Goal: Information Seeking & Learning: Compare options

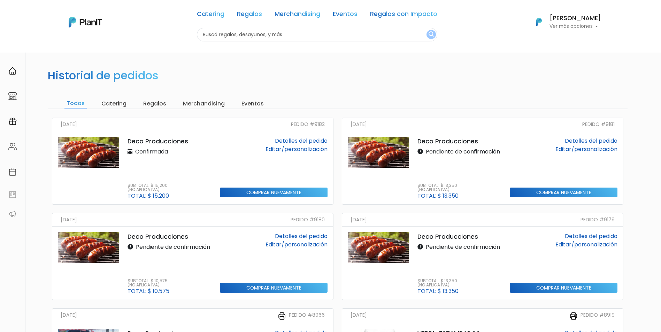
click at [167, 141] on p "Deco Producciones" at bounding box center [170, 141] width 84 height 9
click at [84, 140] on img at bounding box center [88, 152] width 61 height 31
click at [384, 149] on img at bounding box center [378, 152] width 61 height 31
click at [91, 247] on img at bounding box center [88, 247] width 61 height 31
click at [400, 252] on img at bounding box center [378, 247] width 61 height 31
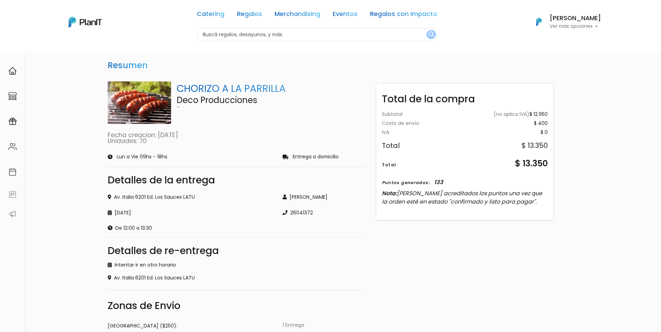
click at [453, 242] on div "Total de la compra Subtotal (no aplica IVA) $ 12.950 Costo de envío $ 400 Gift …" at bounding box center [465, 248] width 192 height 344
click at [425, 253] on div "Total de la compra Subtotal (no aplica IVA) $ 10.175 Costo de envío $ 400 Gift …" at bounding box center [465, 248] width 192 height 344
click at [575, 27] on p "Ver más opciones" at bounding box center [575, 26] width 52 height 5
drag, startPoint x: 568, startPoint y: 38, endPoint x: 568, endPoint y: 32, distance: 5.9
click at [568, 38] on span "Mis Compras" at bounding box center [563, 41] width 36 height 8
